Goal: Information Seeking & Learning: Learn about a topic

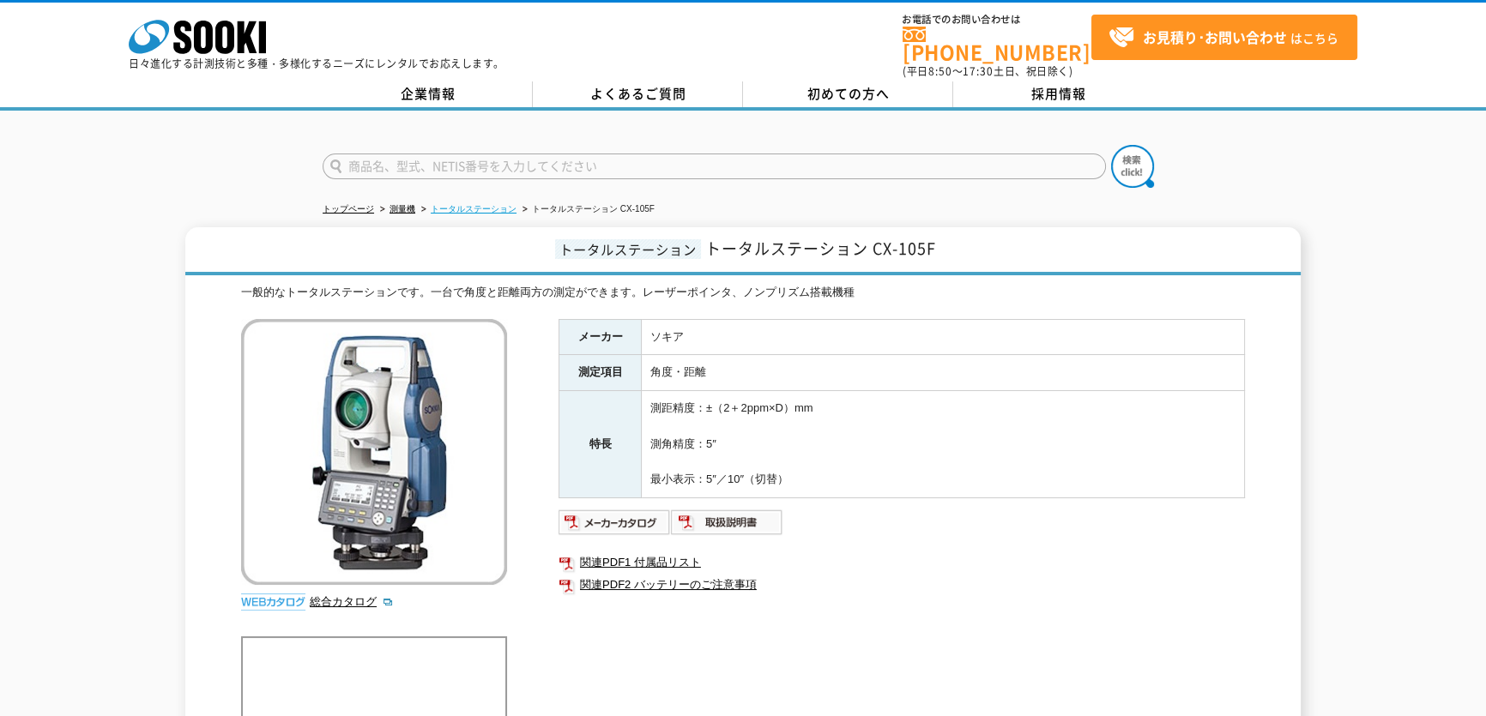
click at [489, 204] on link "トータルステーション" at bounding box center [474, 208] width 86 height 9
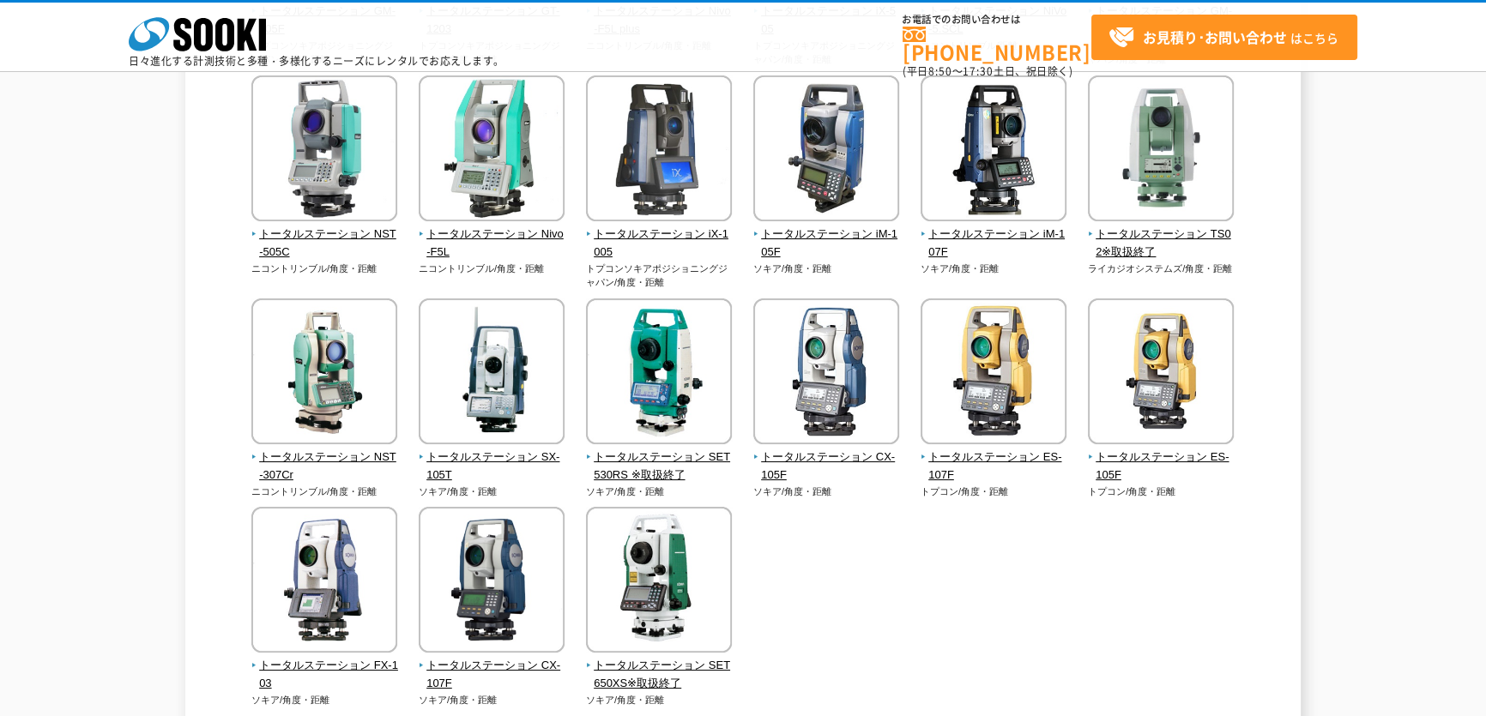
scroll to position [468, 0]
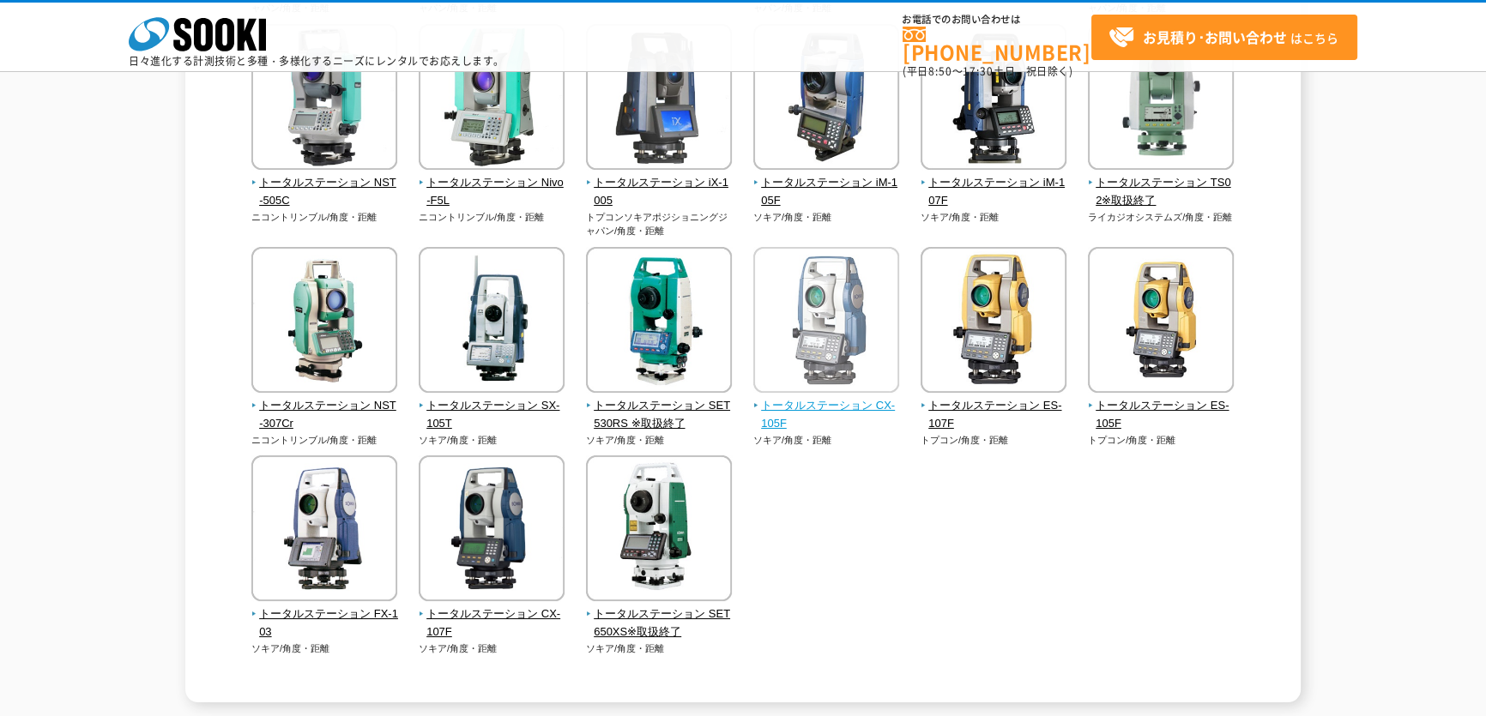
click at [794, 397] on span "トータルステーション CX-105F" at bounding box center [826, 415] width 147 height 36
